Goal: Entertainment & Leisure: Consume media (video, audio)

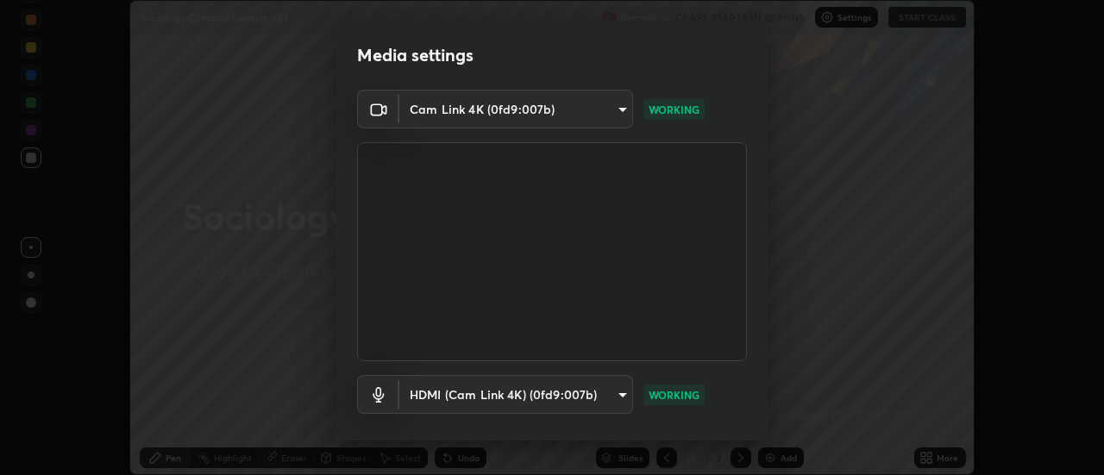
scroll to position [91, 0]
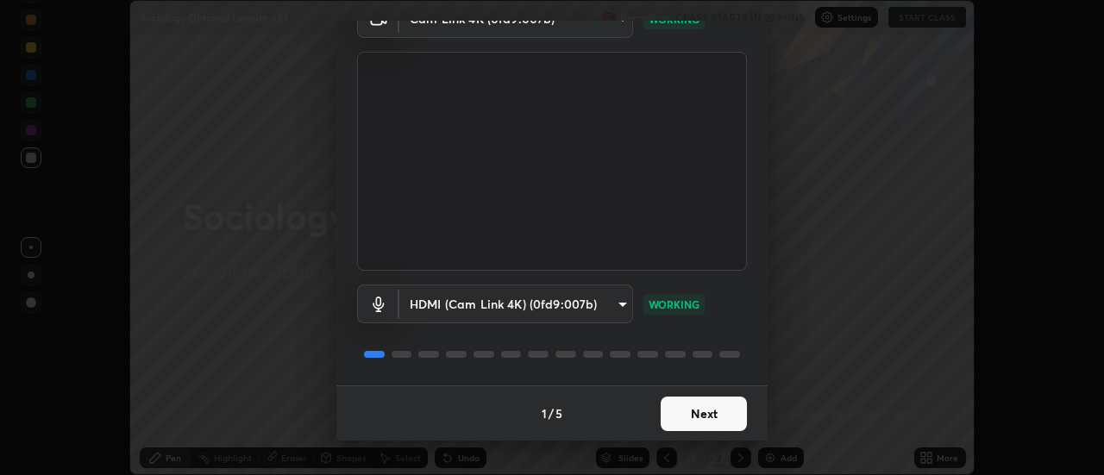
click at [702, 418] on button "Next" at bounding box center [704, 414] width 86 height 35
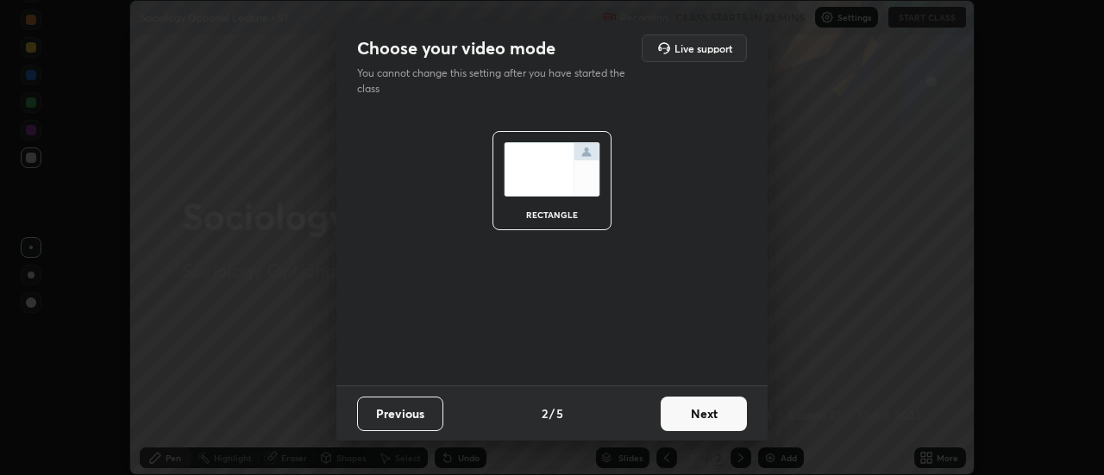
click at [697, 416] on button "Next" at bounding box center [704, 414] width 86 height 35
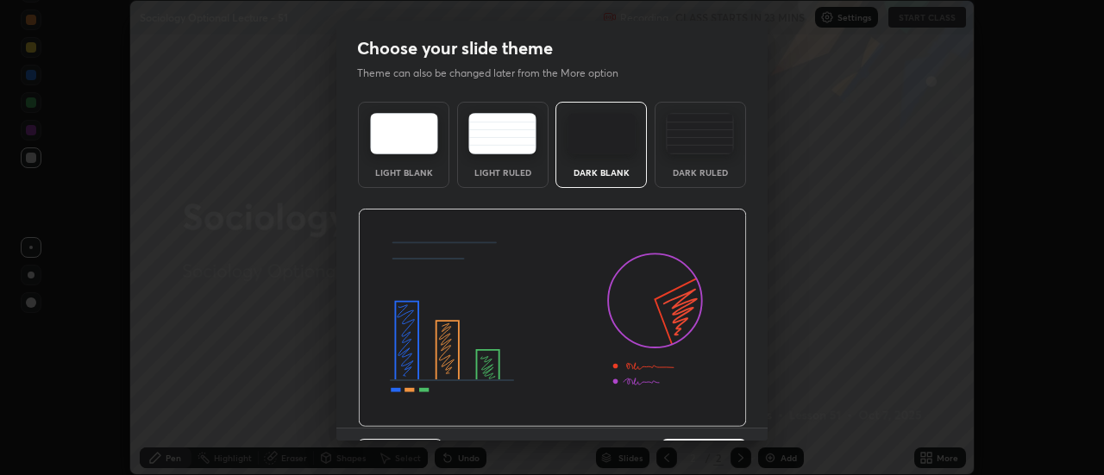
scroll to position [42, 0]
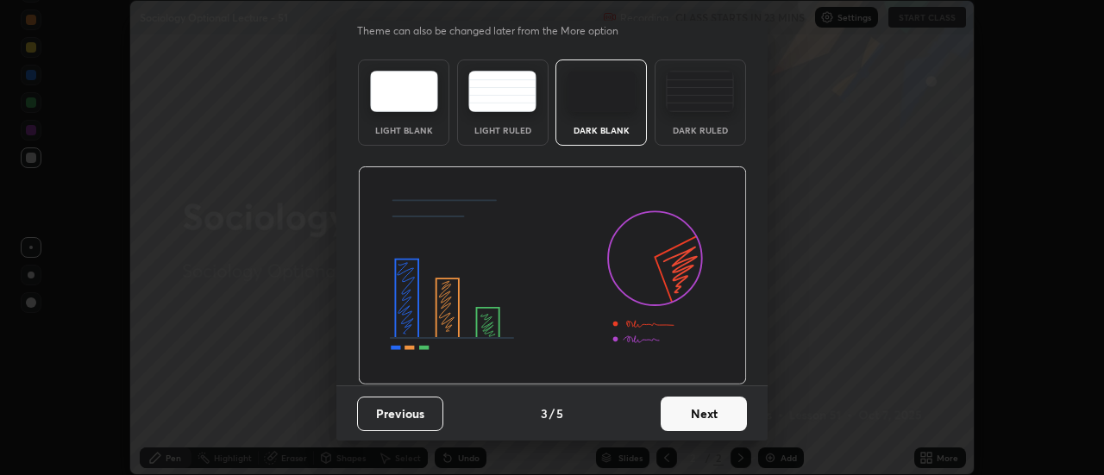
click at [706, 410] on button "Next" at bounding box center [704, 414] width 86 height 35
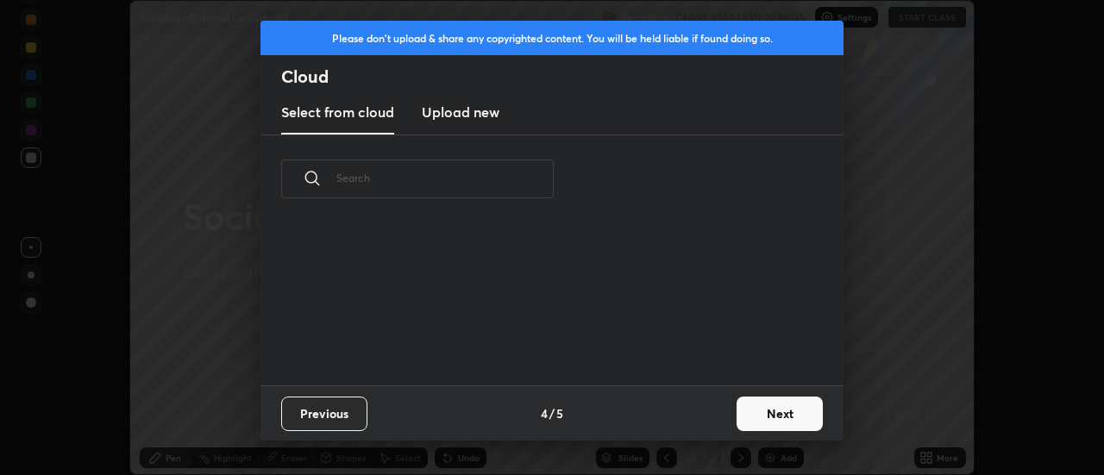
click at [707, 411] on div "Previous 4 / 5 Next" at bounding box center [552, 413] width 583 height 55
click at [754, 414] on button "Next" at bounding box center [780, 414] width 86 height 35
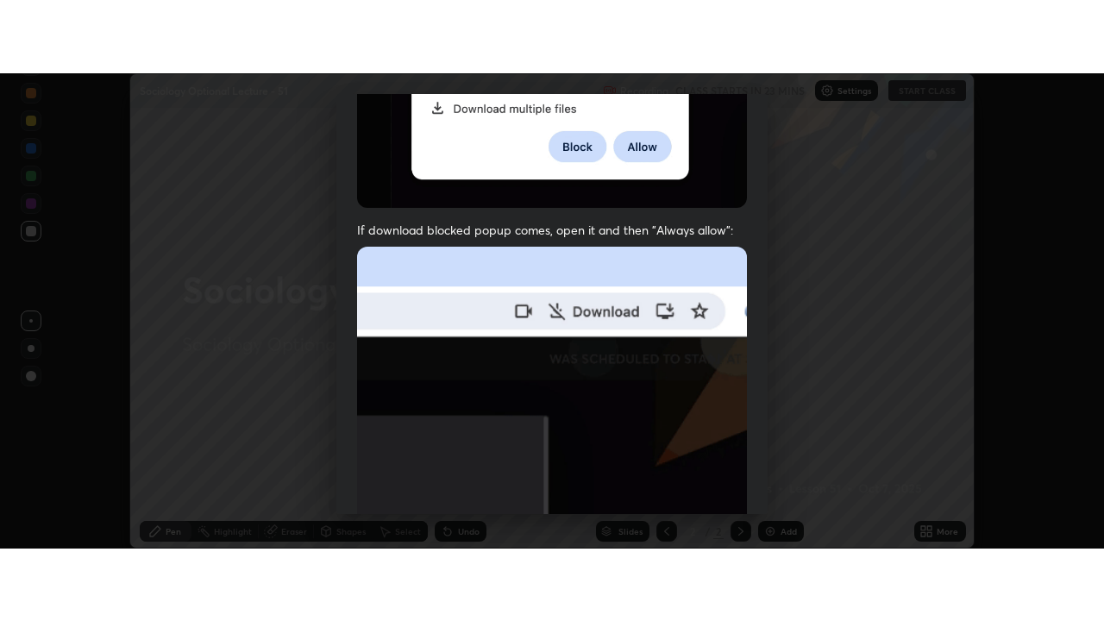
scroll to position [443, 0]
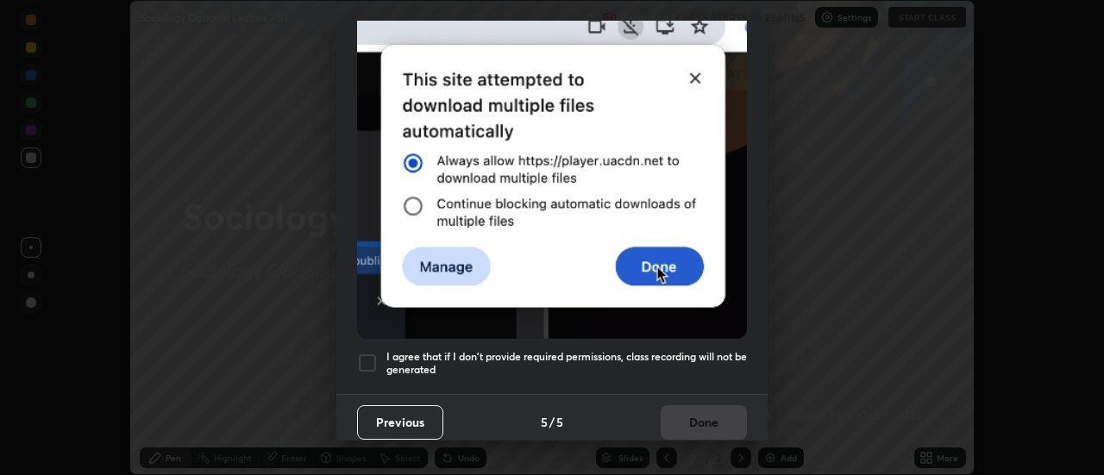
click at [366, 356] on div at bounding box center [367, 363] width 21 height 21
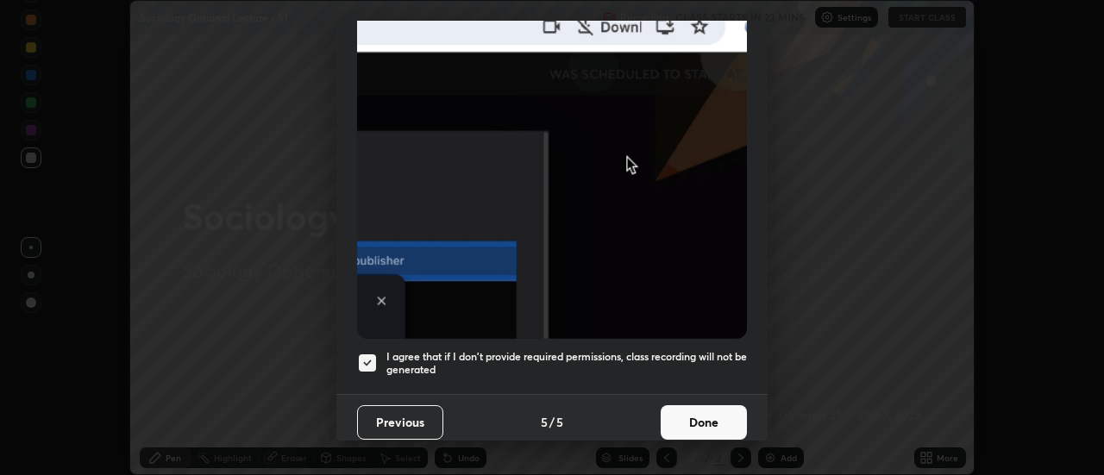
click at [688, 421] on button "Done" at bounding box center [704, 422] width 86 height 35
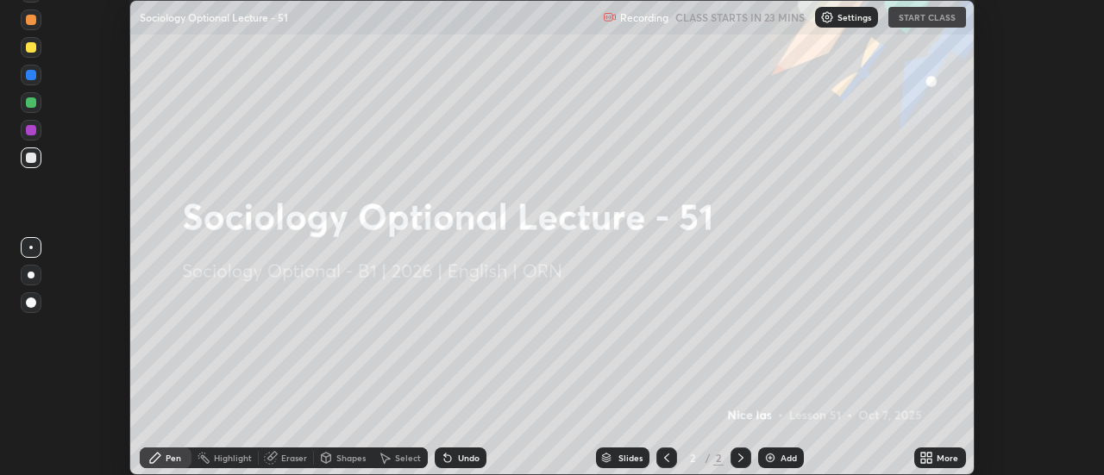
click at [930, 454] on icon at bounding box center [930, 455] width 4 height 4
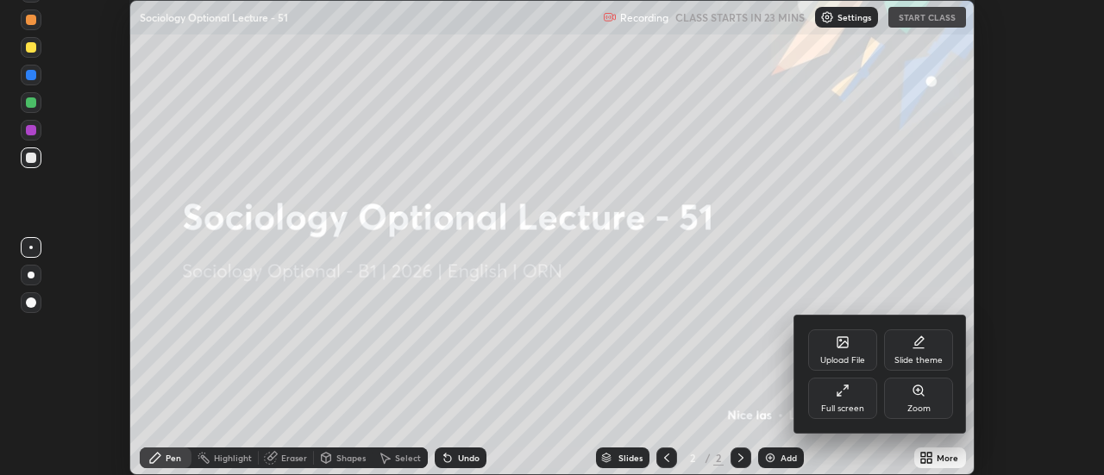
click at [826, 408] on div "Full screen" at bounding box center [842, 409] width 43 height 9
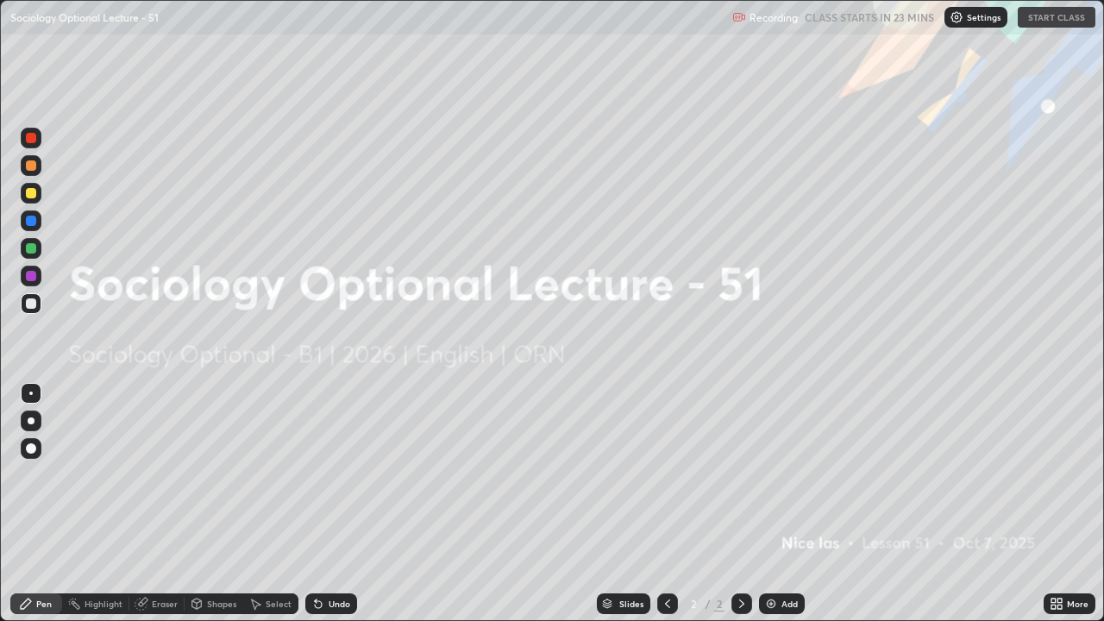
scroll to position [621, 1104]
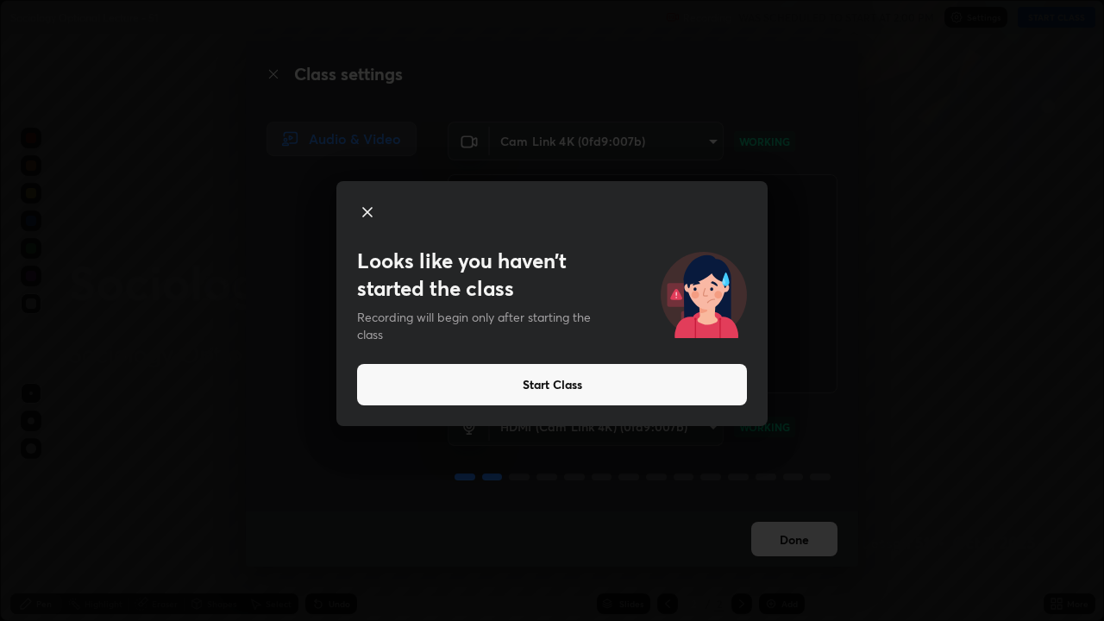
click at [545, 379] on button "Start Class" at bounding box center [552, 384] width 390 height 41
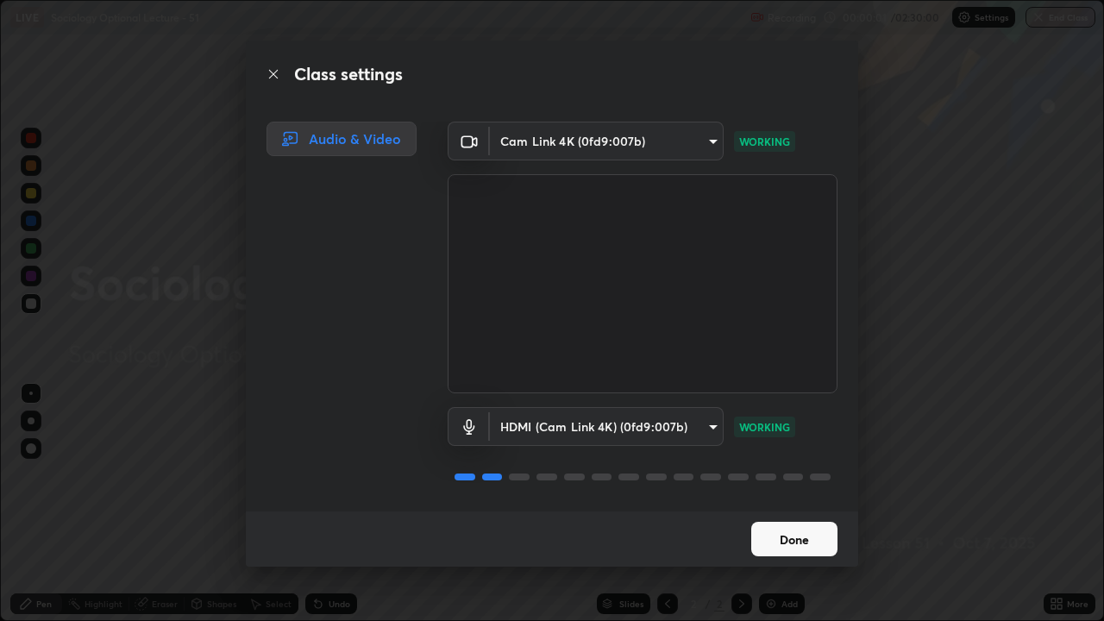
click at [787, 474] on button "Done" at bounding box center [794, 539] width 86 height 35
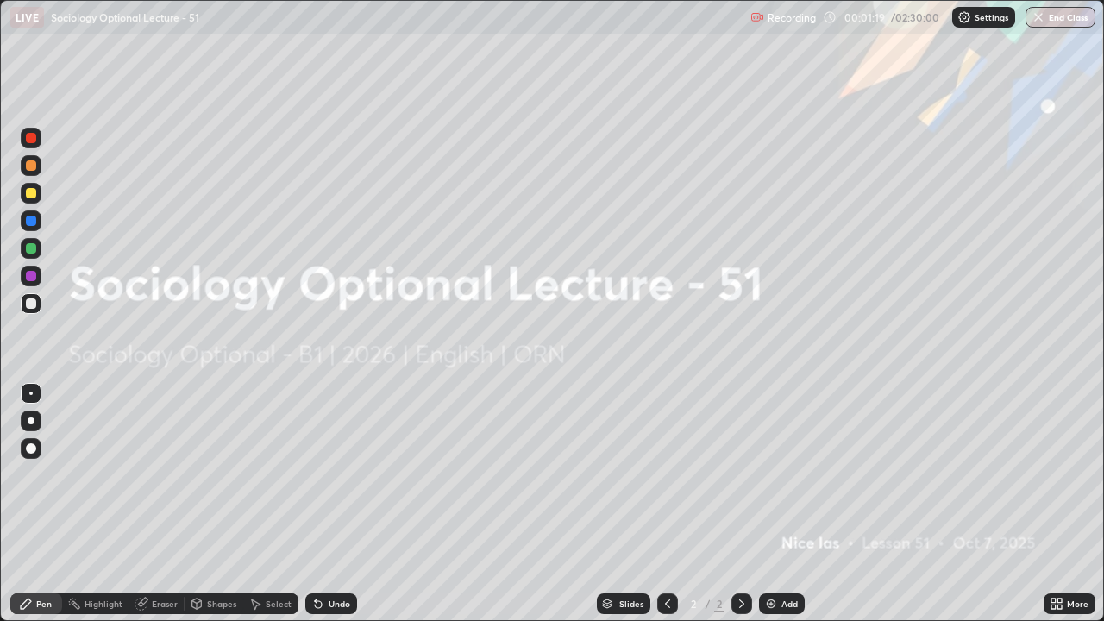
click at [769, 474] on img at bounding box center [771, 604] width 14 height 14
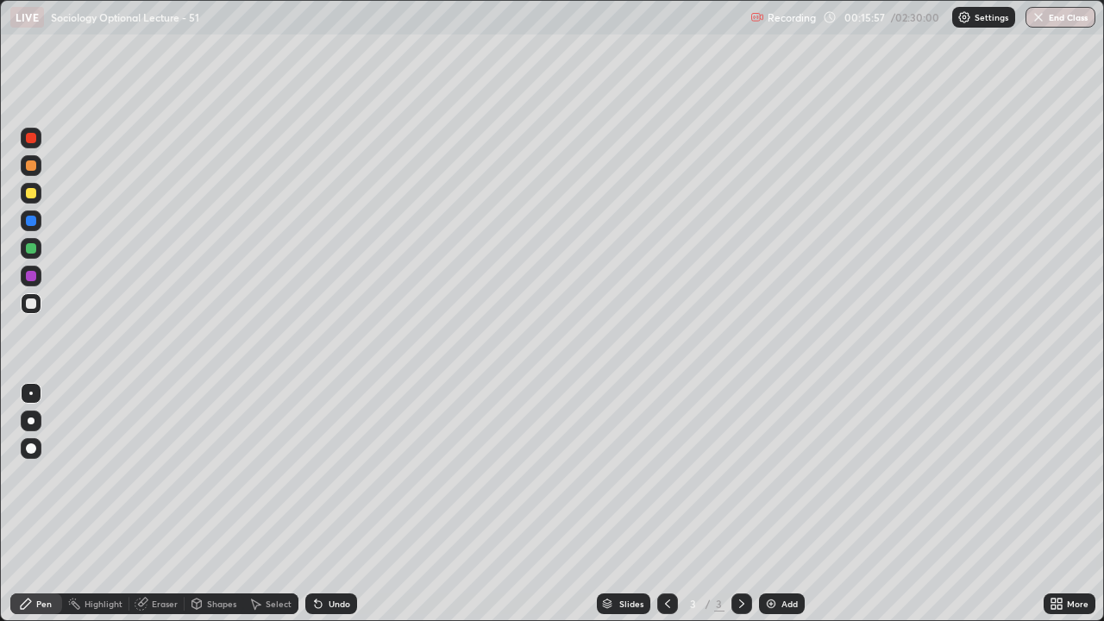
click at [769, 474] on img at bounding box center [771, 604] width 14 height 14
